Goal: Information Seeking & Learning: Learn about a topic

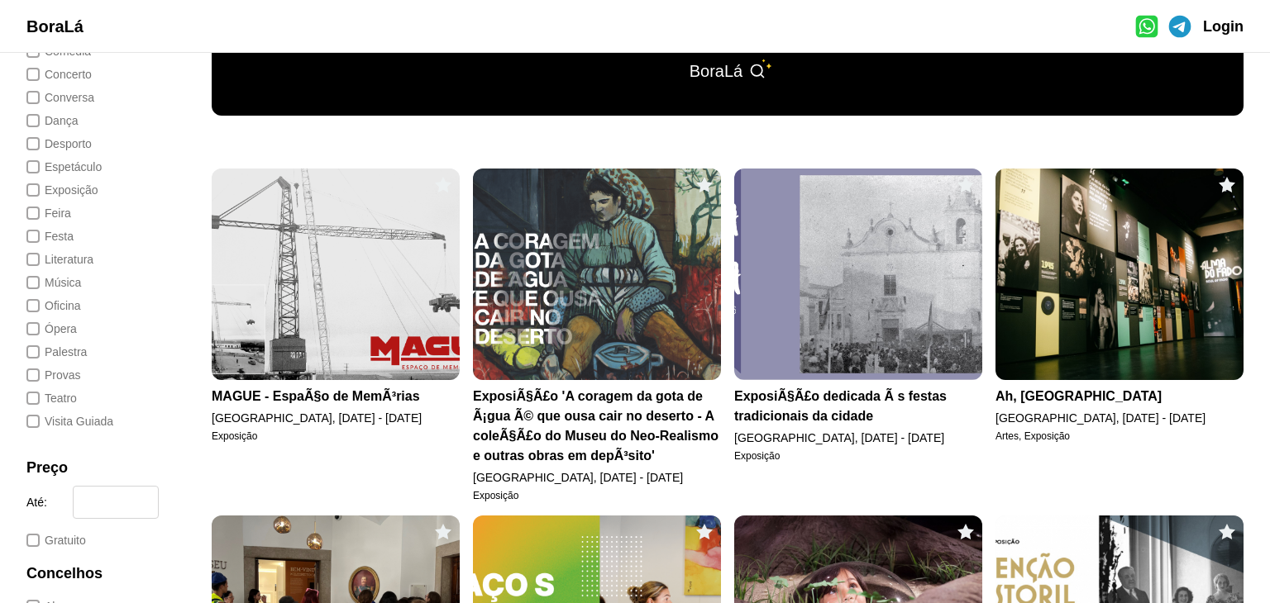
scroll to position [234, 0]
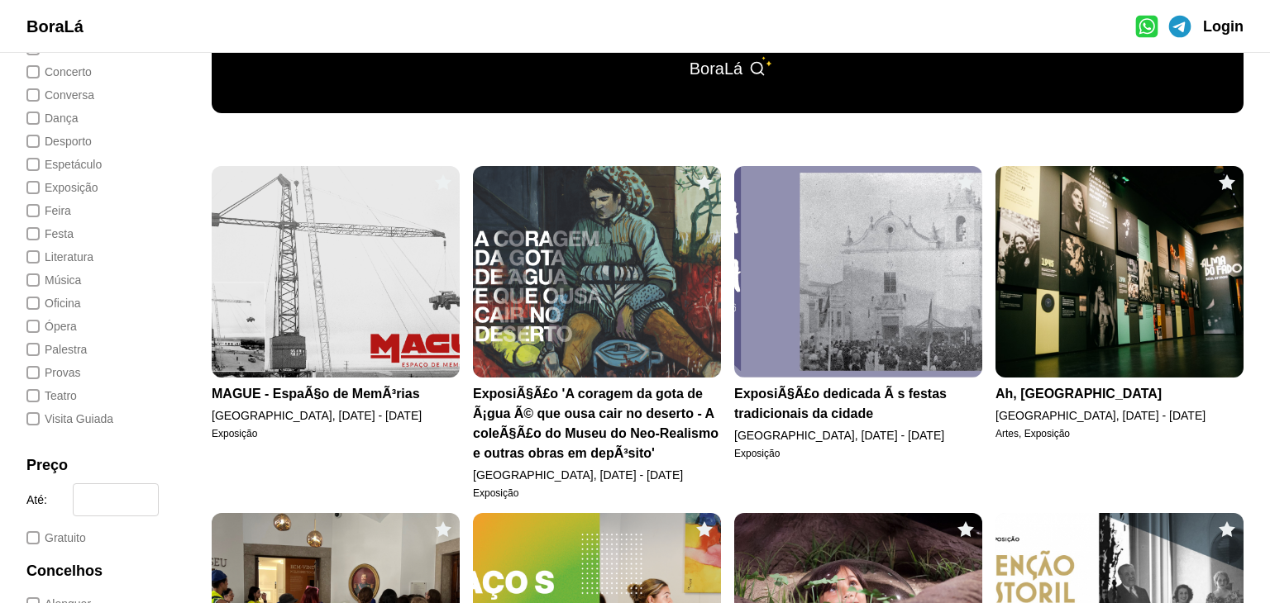
drag, startPoint x: 1257, startPoint y: 189, endPoint x: 1256, endPoint y: 217, distance: 27.3
drag, startPoint x: 1254, startPoint y: 198, endPoint x: 1269, endPoint y: 207, distance: 17.9
click at [1269, 207] on div "Perto de Mim Categorias Ar Livre Artes Ciências Cinema Circo Comédia Concerto C…" at bounding box center [635, 328] width 1270 height 551
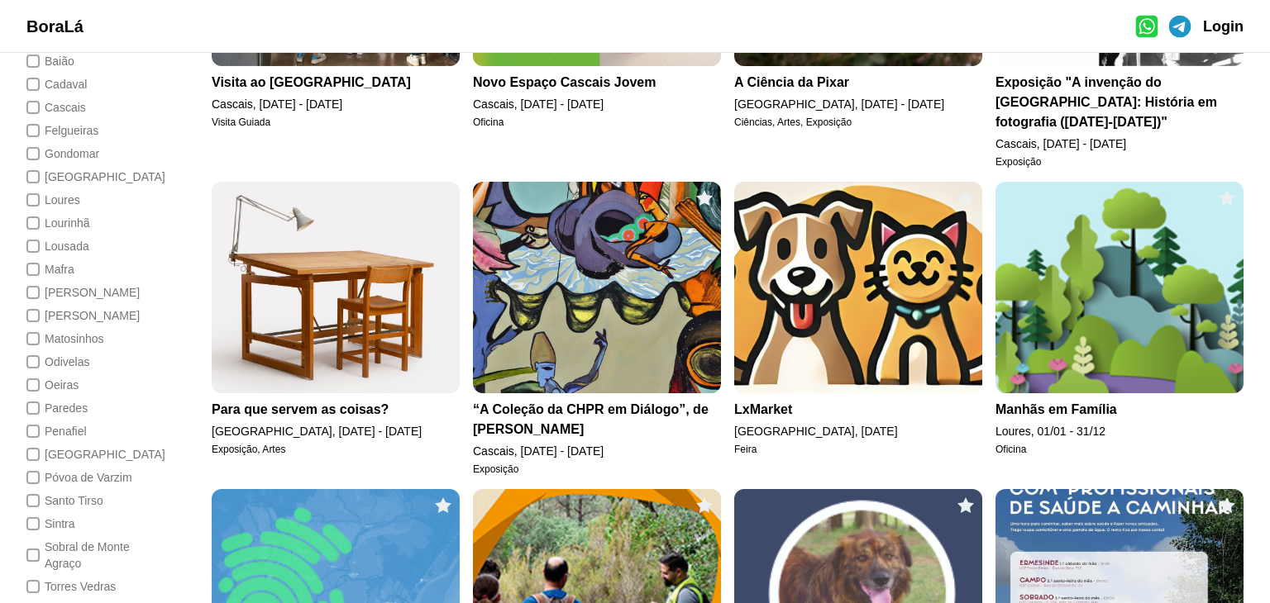
scroll to position [837, 0]
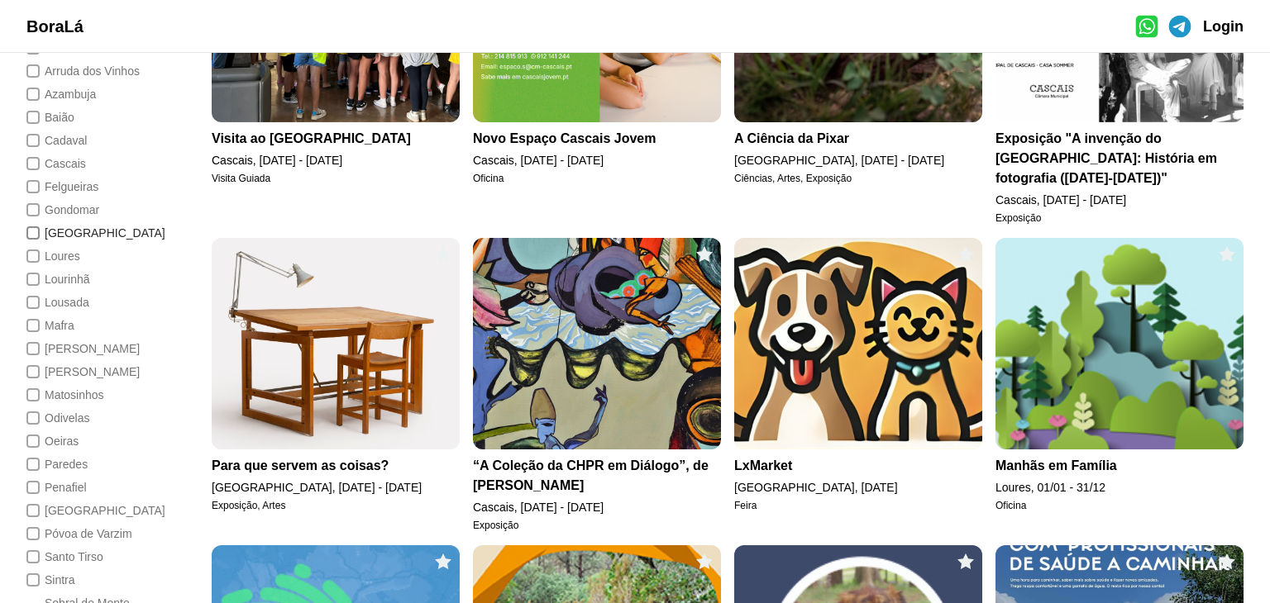
click at [30, 232] on div "District" at bounding box center [32, 233] width 13 height 13
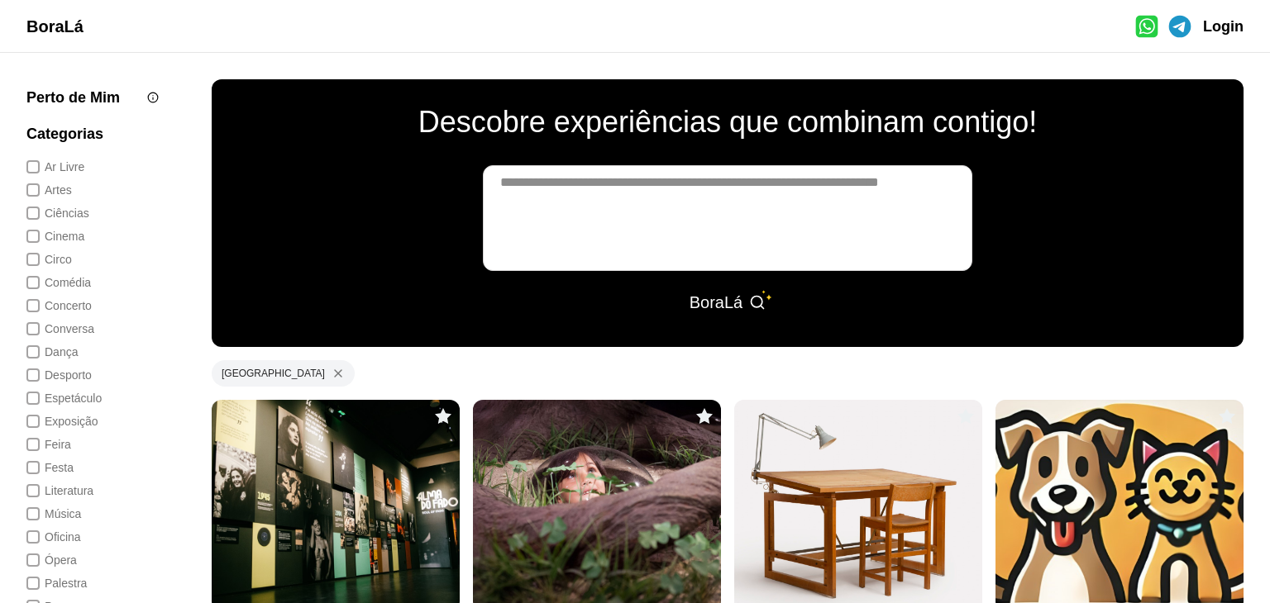
click at [355, 489] on img at bounding box center [336, 506] width 248 height 212
